Goal: Task Accomplishment & Management: Manage account settings

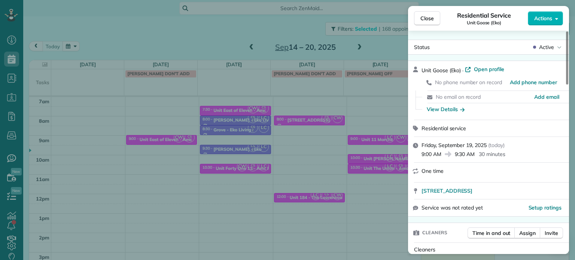
scroll to position [602, 0]
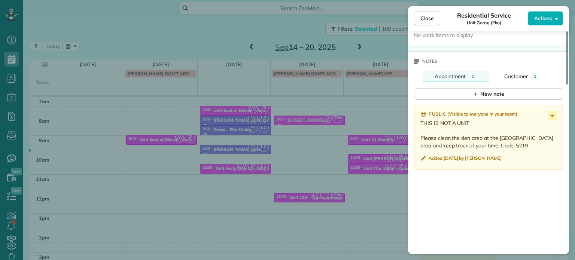
click at [352, 117] on div "Close Residential Service Unit Goose (Eko) Actions Status Active Unit Goose (Ek…" at bounding box center [287, 130] width 575 height 260
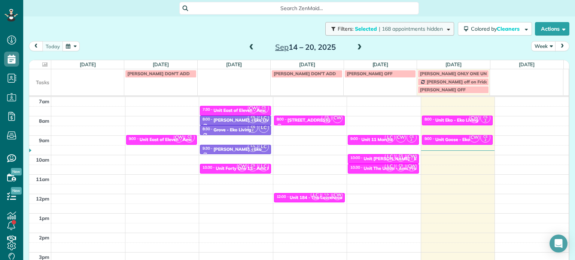
click at [396, 25] on button "Filters: Selected | 168 appointments hidden" at bounding box center [389, 28] width 129 height 13
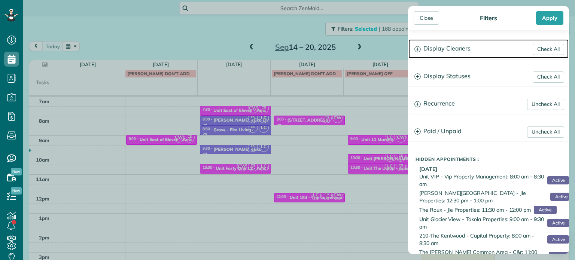
click at [436, 46] on h3 "Display Cleaners" at bounding box center [489, 48] width 160 height 19
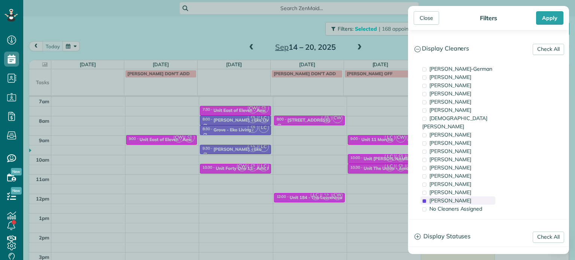
click at [463, 197] on div "[PERSON_NAME]" at bounding box center [458, 201] width 75 height 8
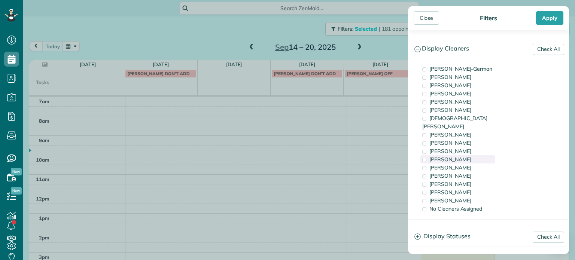
click at [465, 155] on div "[PERSON_NAME]" at bounding box center [458, 159] width 75 height 8
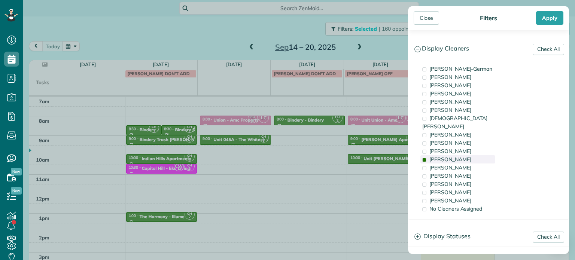
click at [465, 155] on div "[PERSON_NAME]" at bounding box center [458, 159] width 75 height 8
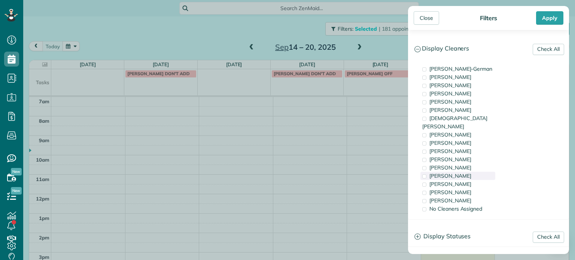
click at [470, 172] on div "[PERSON_NAME]" at bounding box center [458, 176] width 75 height 8
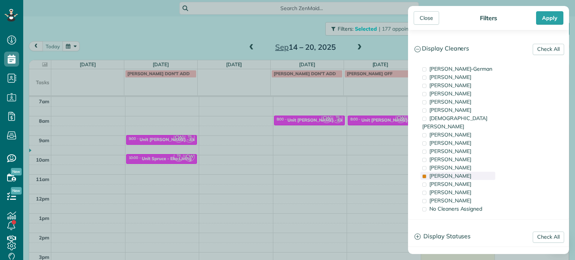
click at [470, 172] on div "[PERSON_NAME]" at bounding box center [458, 176] width 75 height 8
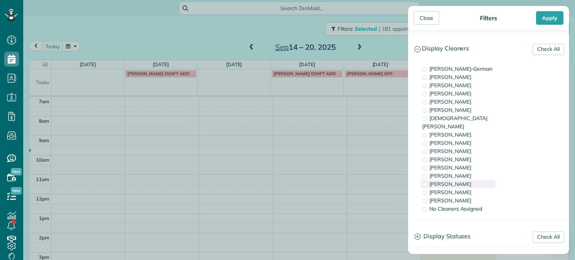
click at [474, 180] on div "[PERSON_NAME]" at bounding box center [458, 184] width 75 height 8
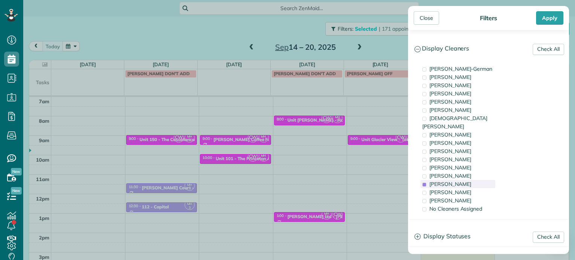
click at [474, 180] on div "[PERSON_NAME]" at bounding box center [458, 184] width 75 height 8
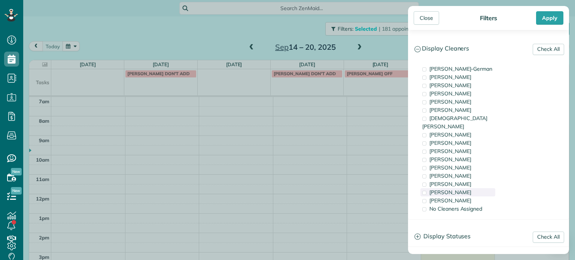
click at [475, 188] on div "[PERSON_NAME]" at bounding box center [458, 192] width 75 height 8
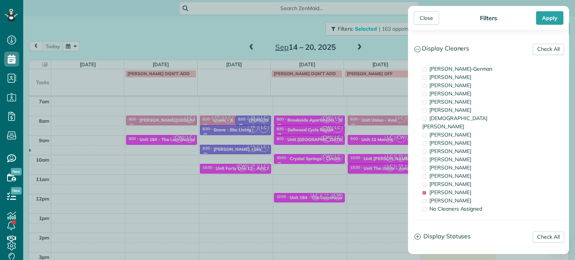
click at [387, 167] on div "Close Filters Apply Check All Display Cleaners [PERSON_NAME]-German [PERSON_NAM…" at bounding box center [287, 130] width 575 height 260
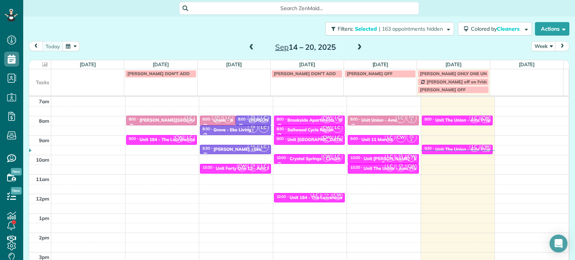
click at [385, 157] on span "LC" at bounding box center [390, 157] width 10 height 10
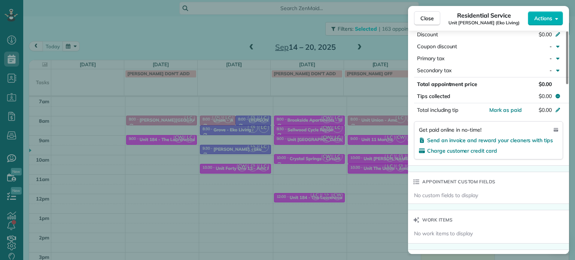
scroll to position [531, 0]
